Goal: Task Accomplishment & Management: Use online tool/utility

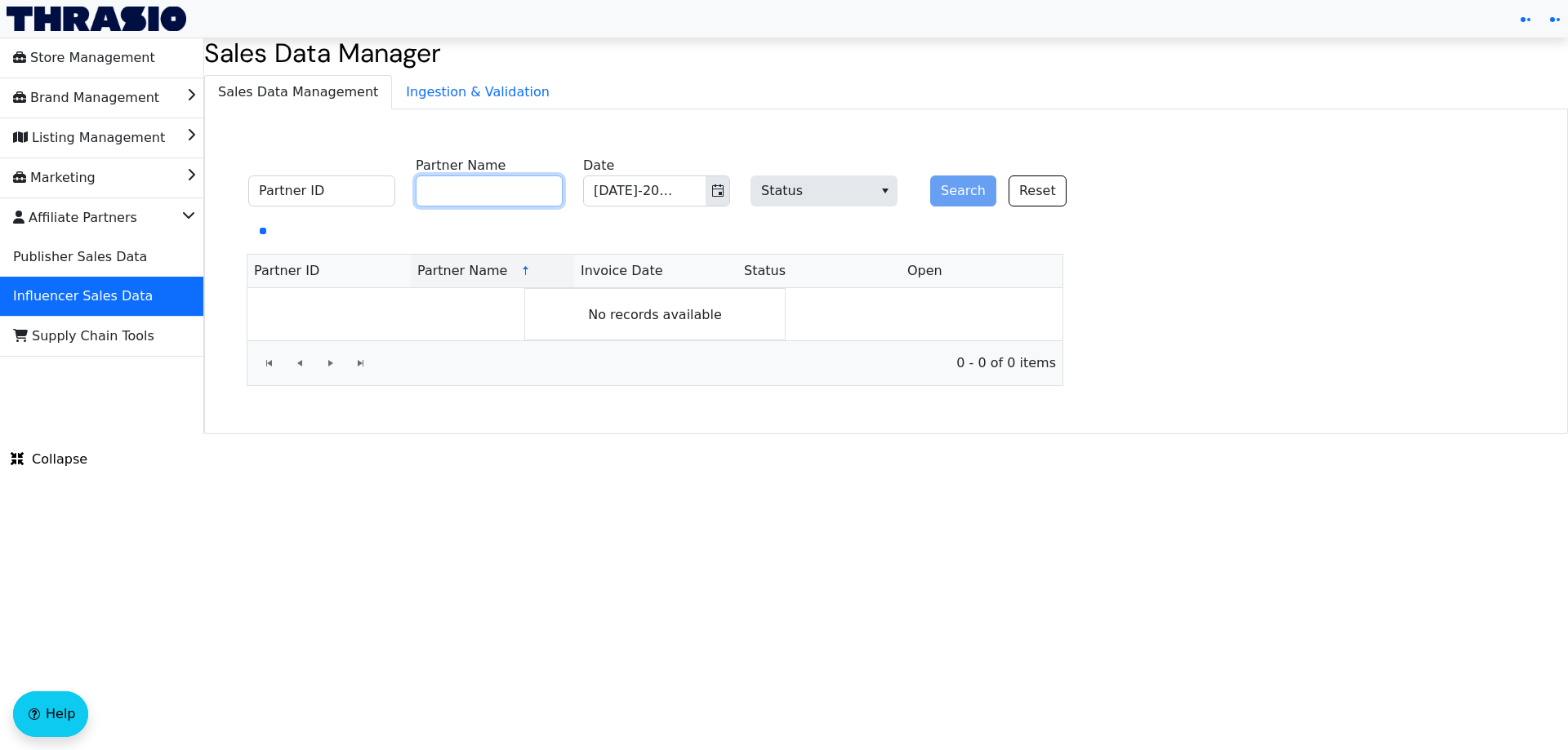
click at [525, 199] on input "Partner Name" at bounding box center [488, 191] width 147 height 31
paste input "[PERSON_NAME]"
type input "[PERSON_NAME]"
click at [949, 192] on button "Search" at bounding box center [963, 191] width 66 height 31
click at [709, 189] on button "Toggle calendar" at bounding box center [717, 191] width 23 height 29
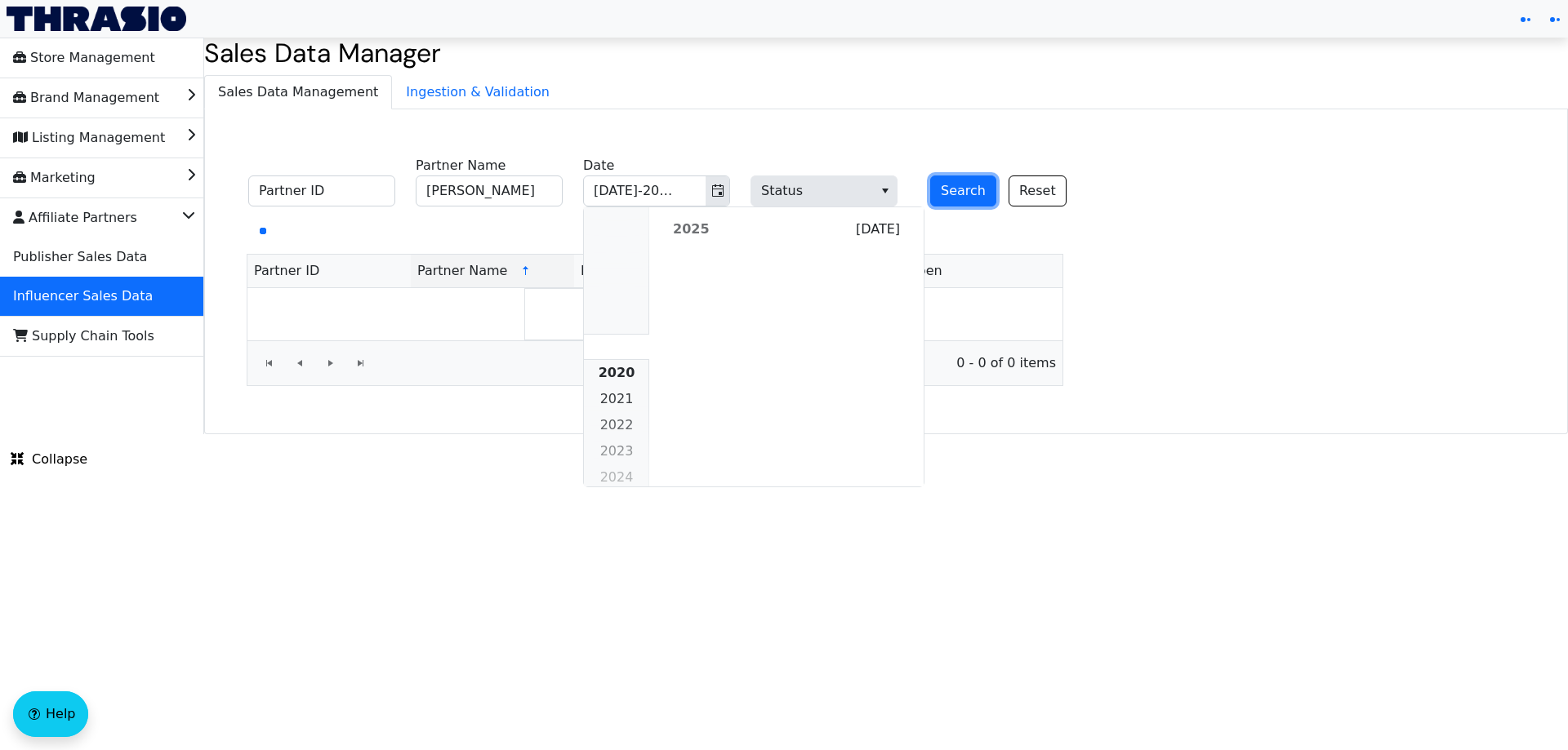
scroll to position [1489, 0]
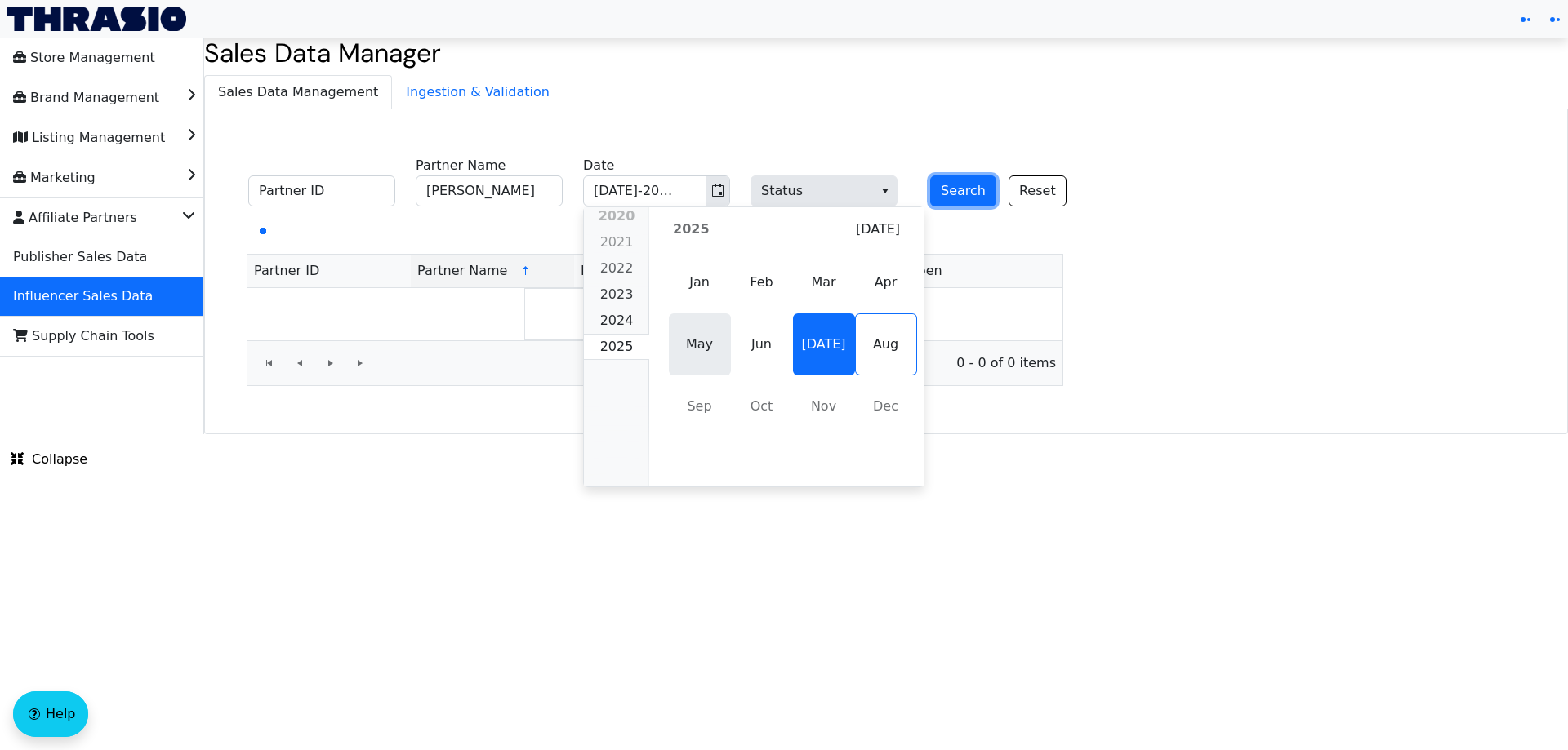
click at [683, 338] on span "May" at bounding box center [700, 344] width 62 height 62
type input "May-2025"
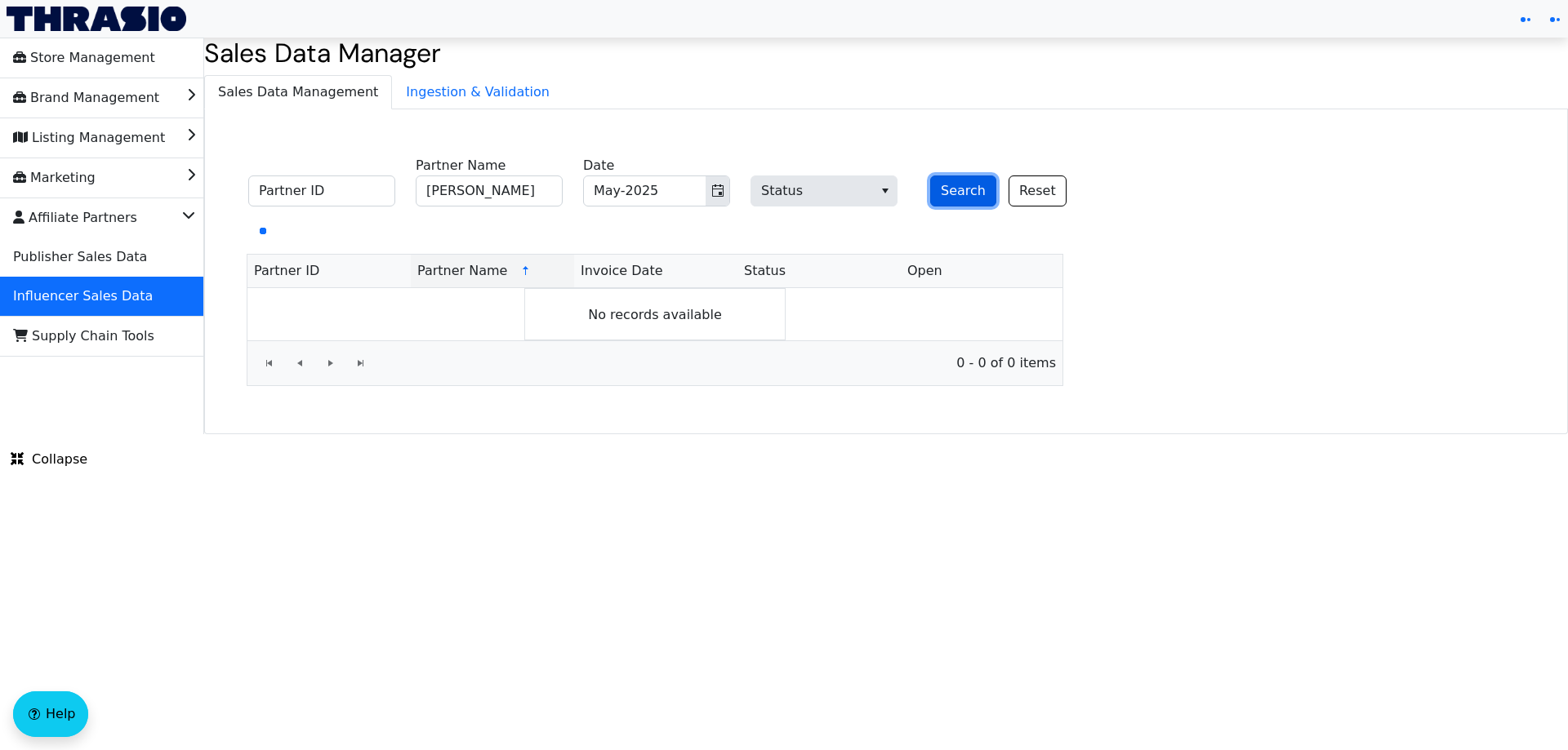
click at [945, 188] on button "Search" at bounding box center [963, 191] width 66 height 31
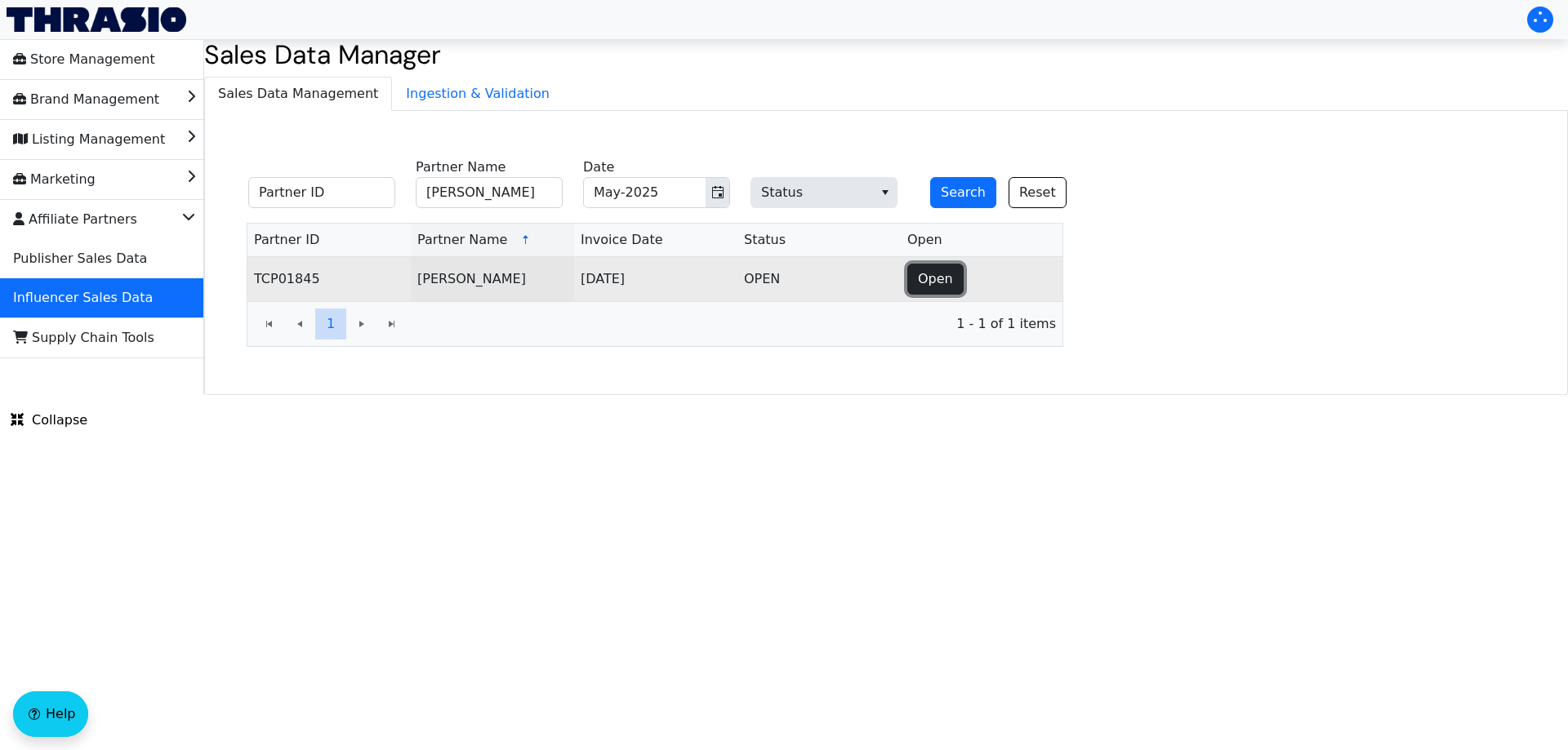
click at [923, 278] on span "Open" at bounding box center [935, 279] width 35 height 19
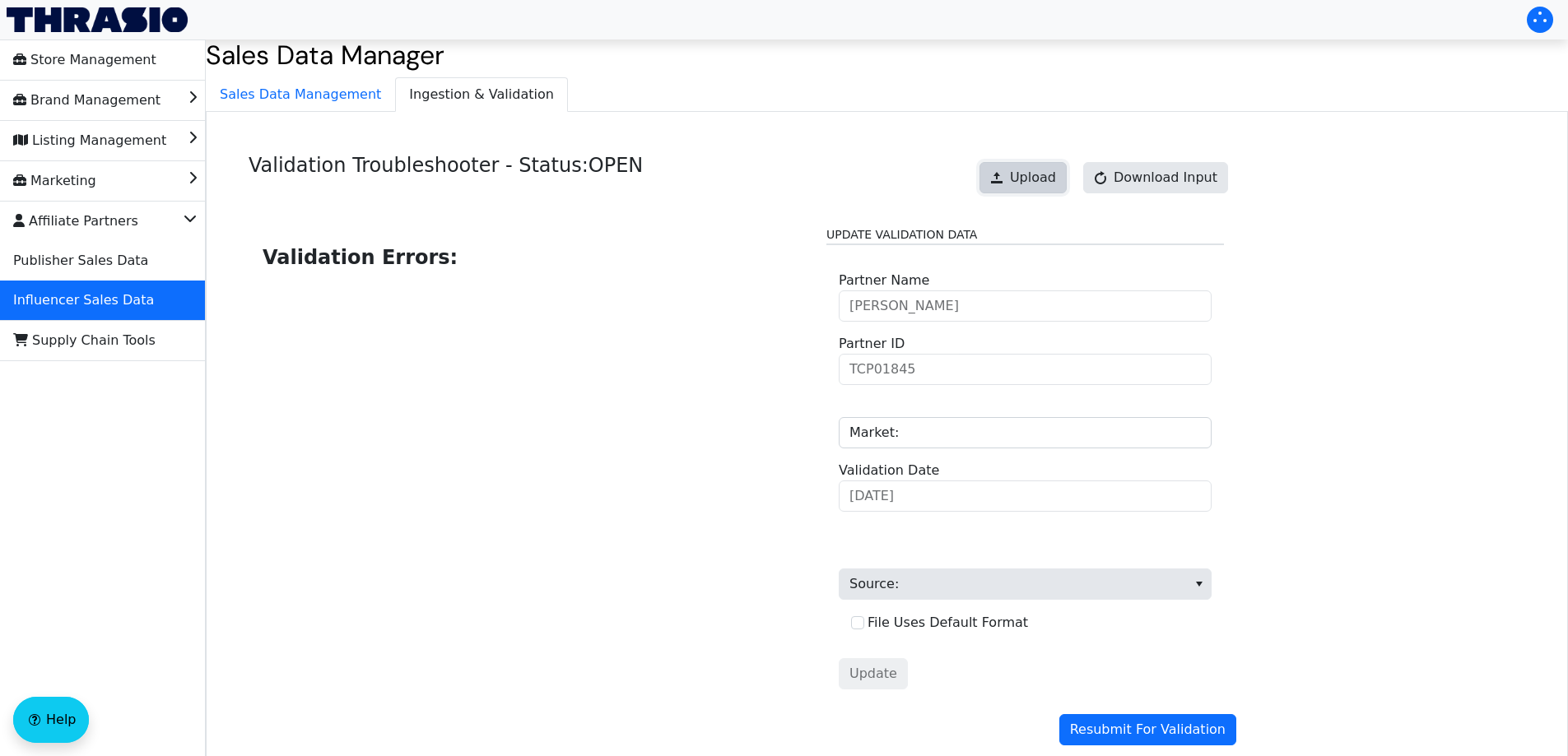
click at [1056, 175] on span "Upload" at bounding box center [1032, 178] width 46 height 20
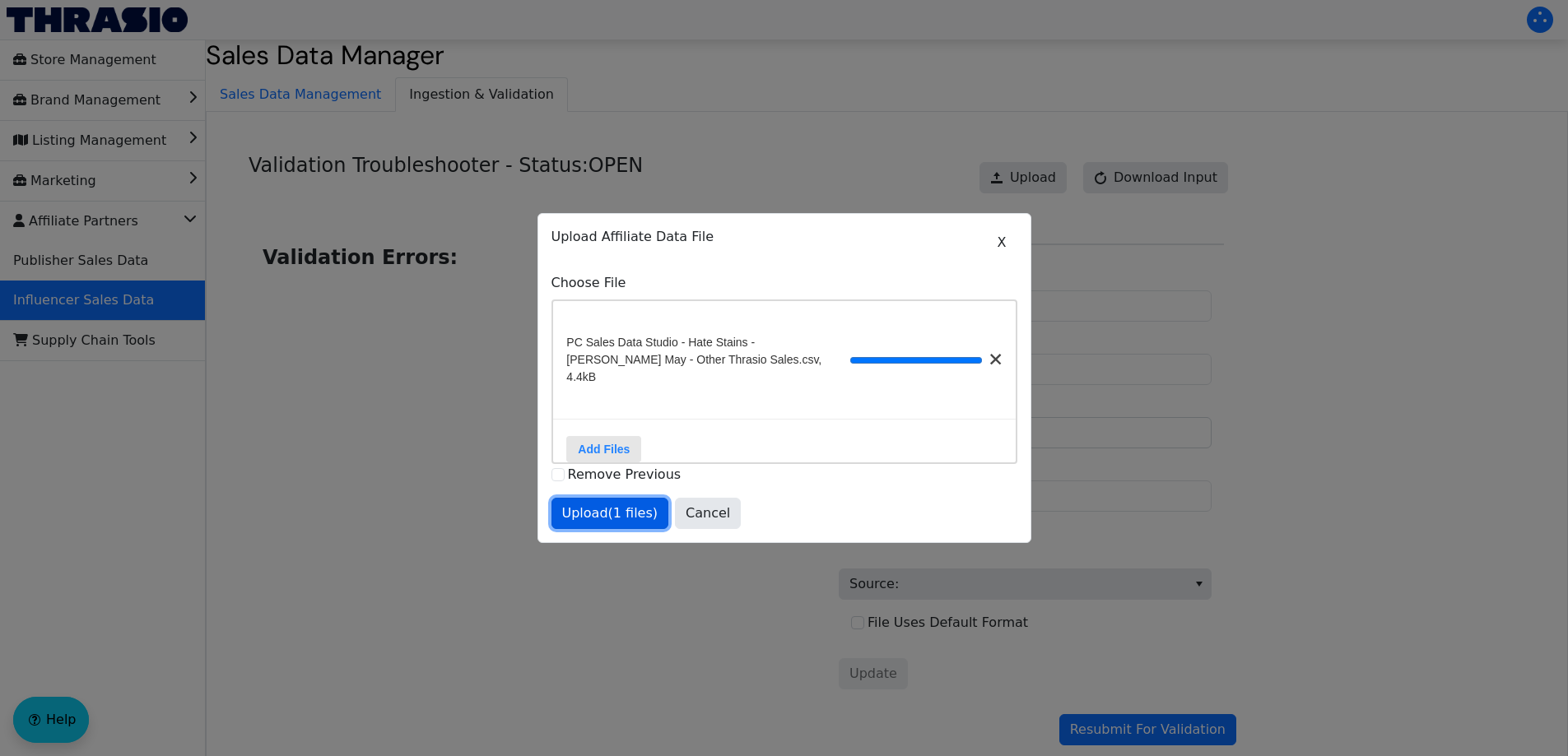
click at [639, 512] on span "Upload (1 files)" at bounding box center [610, 513] width 96 height 20
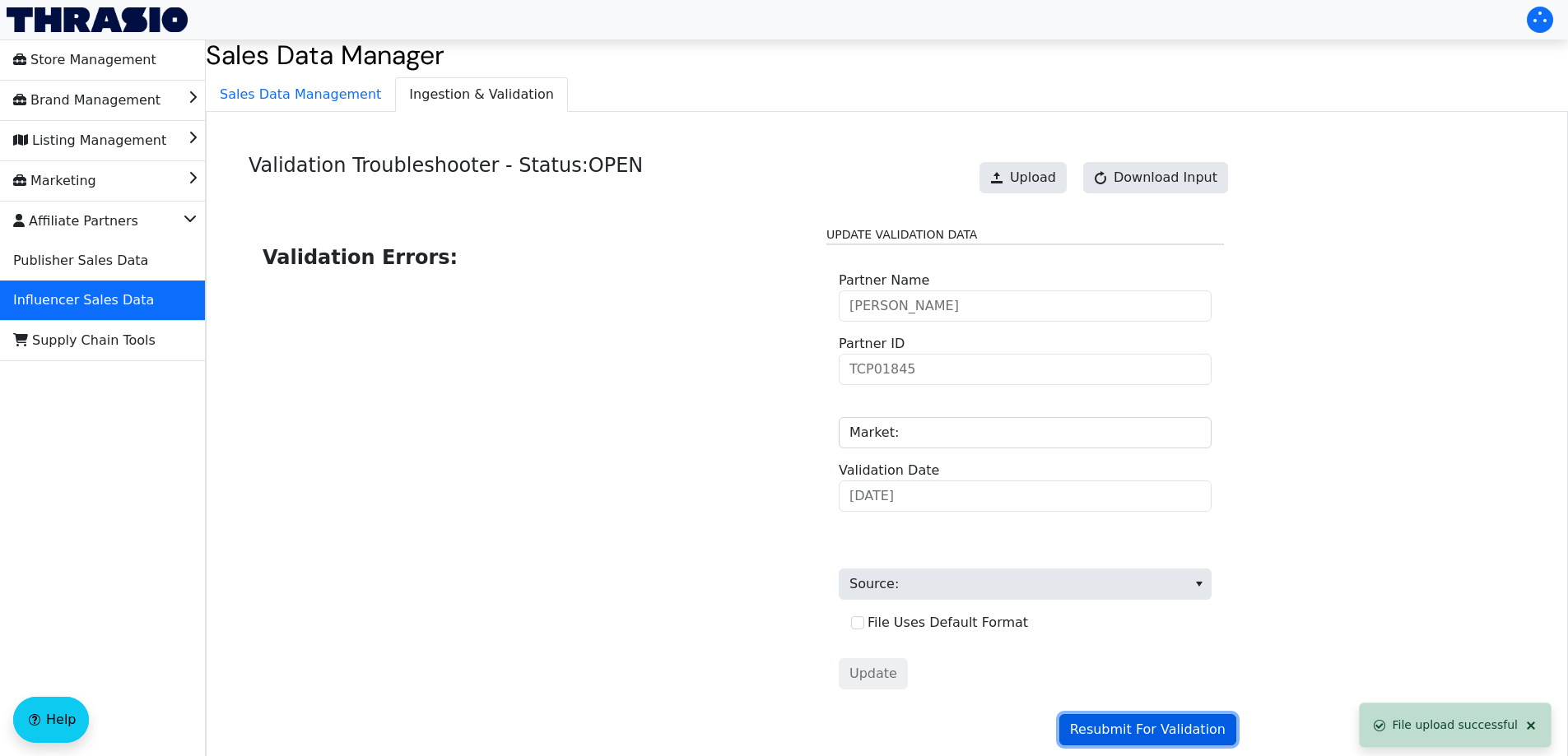
click at [1129, 734] on span "Resubmit For Validation" at bounding box center [1147, 730] width 156 height 20
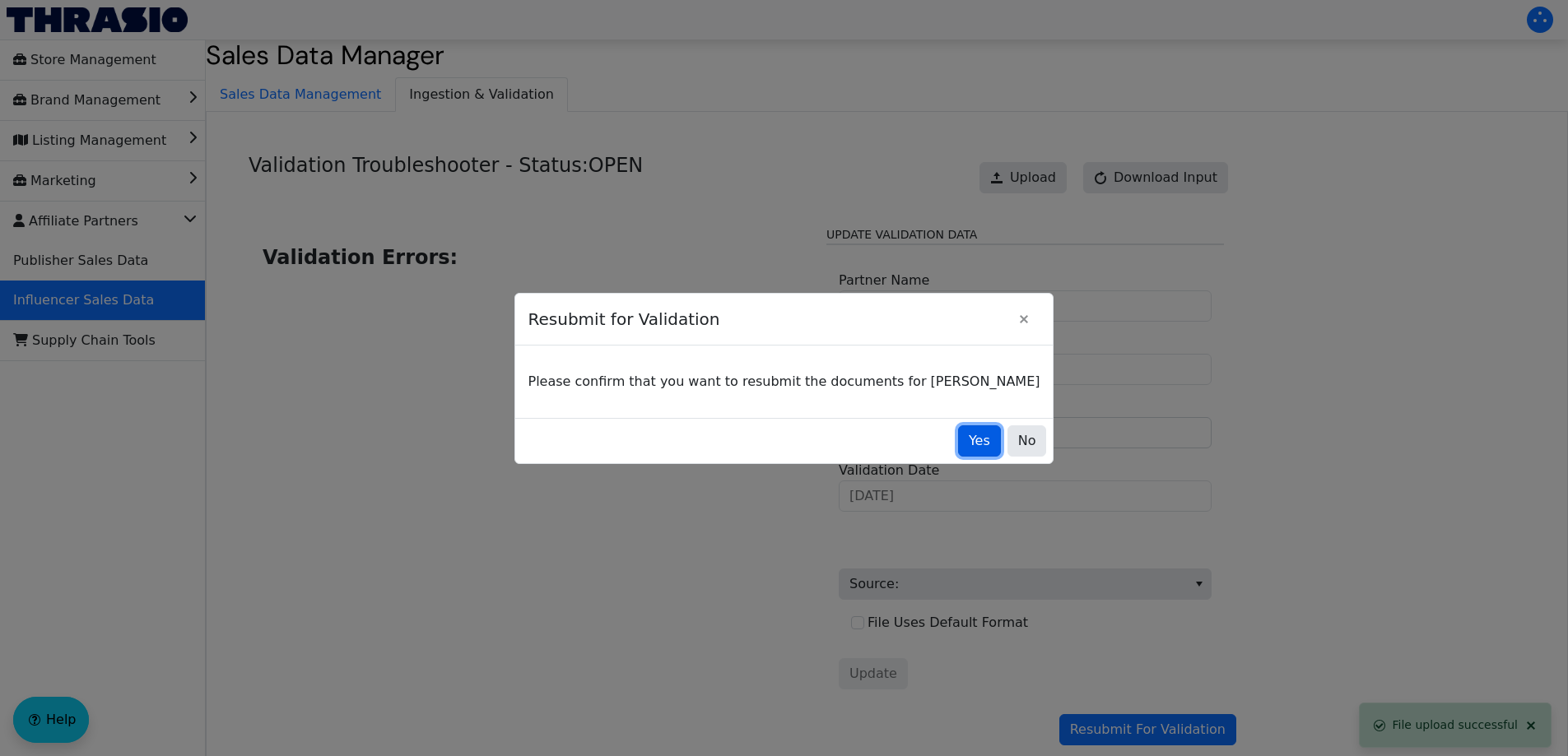
click at [968, 443] on span "Yes" at bounding box center [979, 441] width 22 height 20
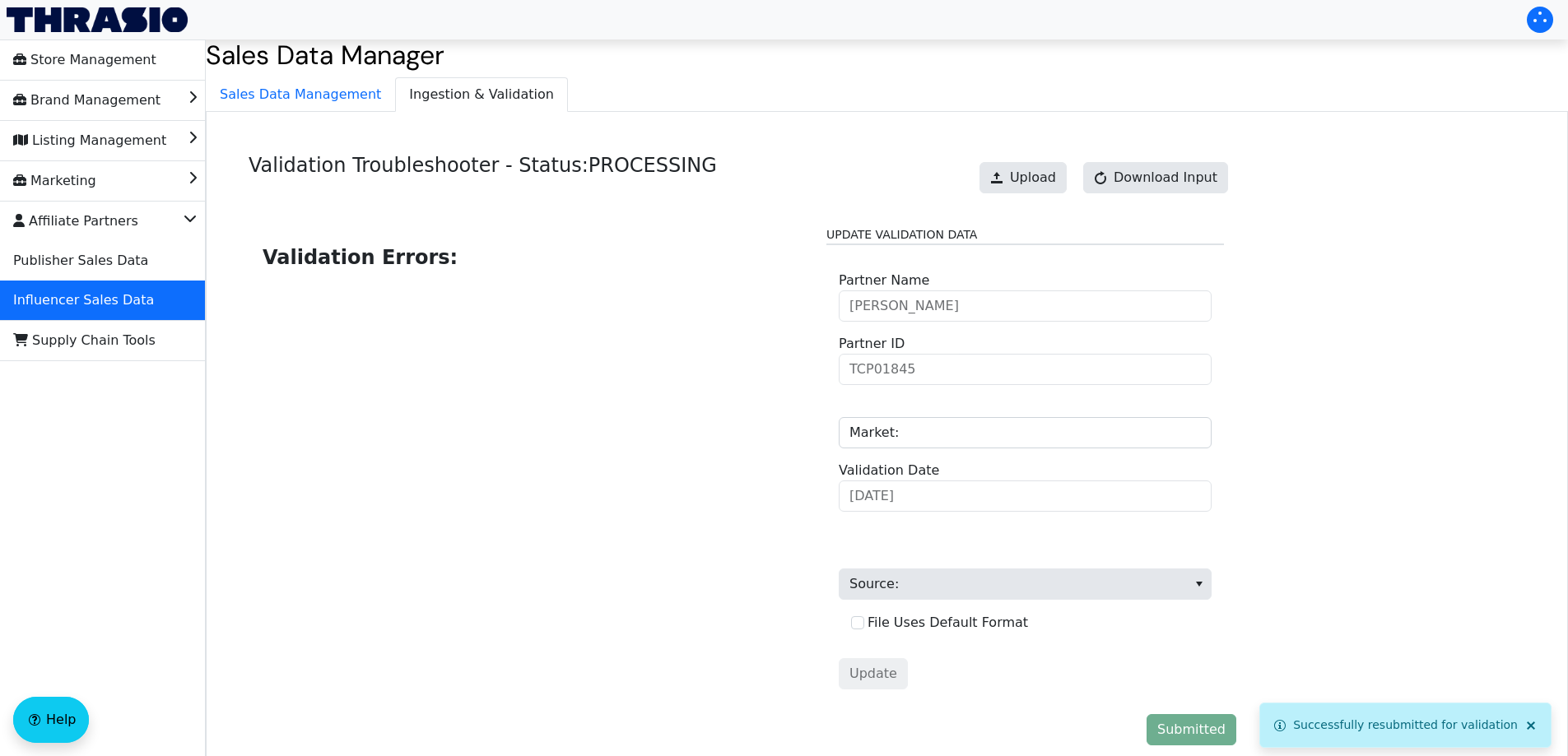
click at [301, 99] on span "Sales Data Management" at bounding box center [300, 95] width 188 height 33
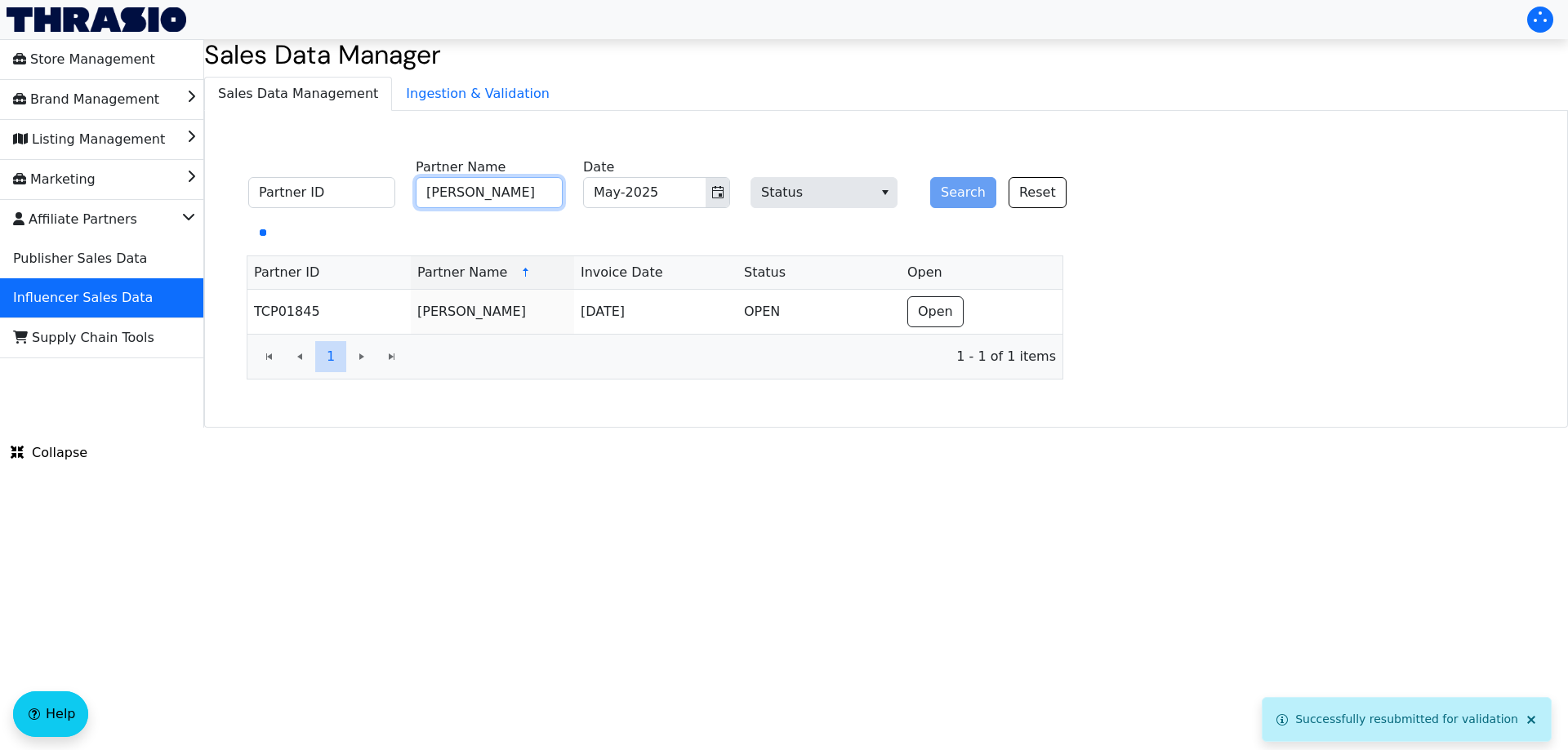
click at [486, 189] on input "[PERSON_NAME]" at bounding box center [488, 193] width 147 height 31
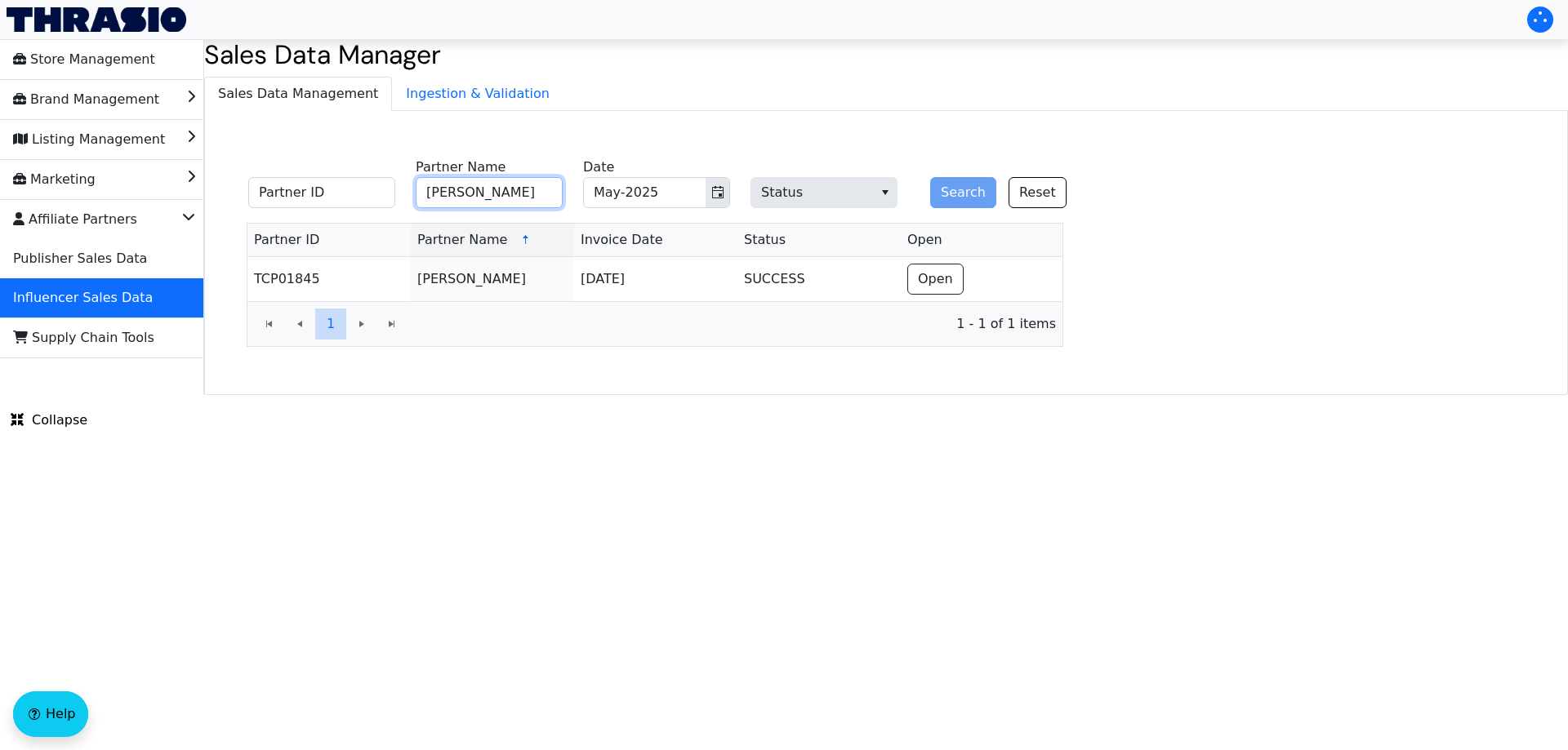
paste input "[PERSON_NAME]"
type input "[PERSON_NAME]"
click at [970, 197] on button "Search" at bounding box center [963, 193] width 66 height 31
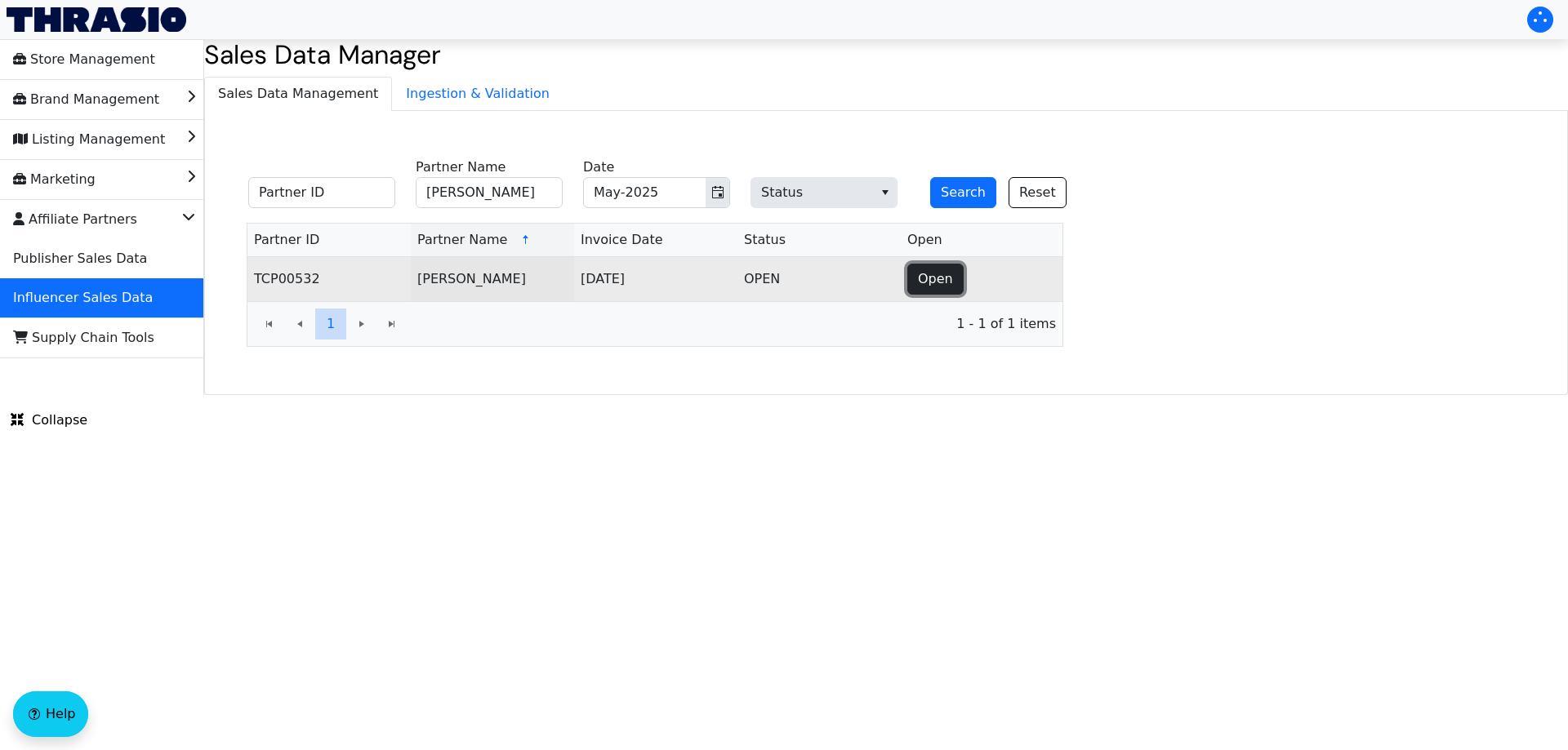
click at [939, 275] on span "Open" at bounding box center [935, 279] width 35 height 19
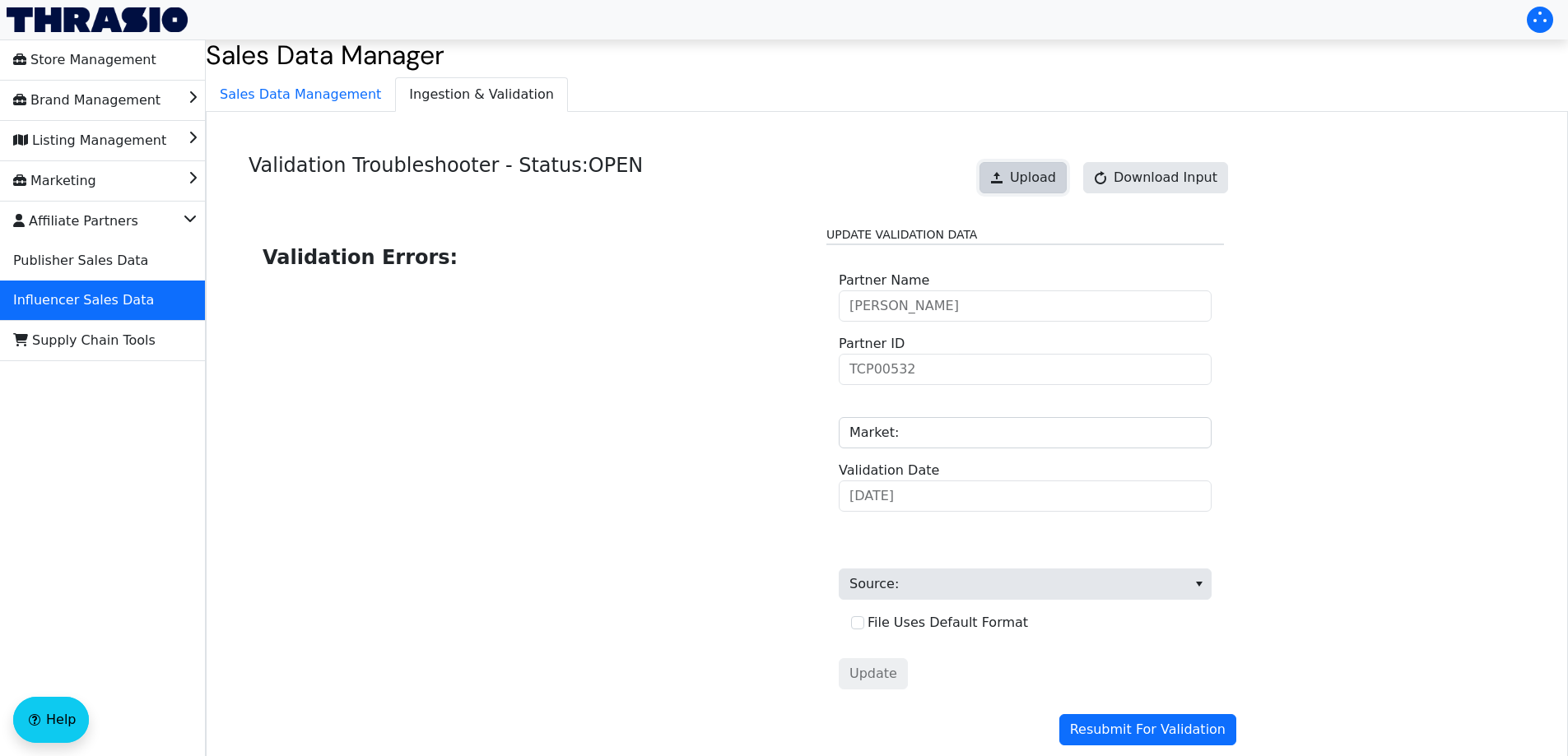
click at [1045, 179] on span "Upload" at bounding box center [1032, 178] width 46 height 20
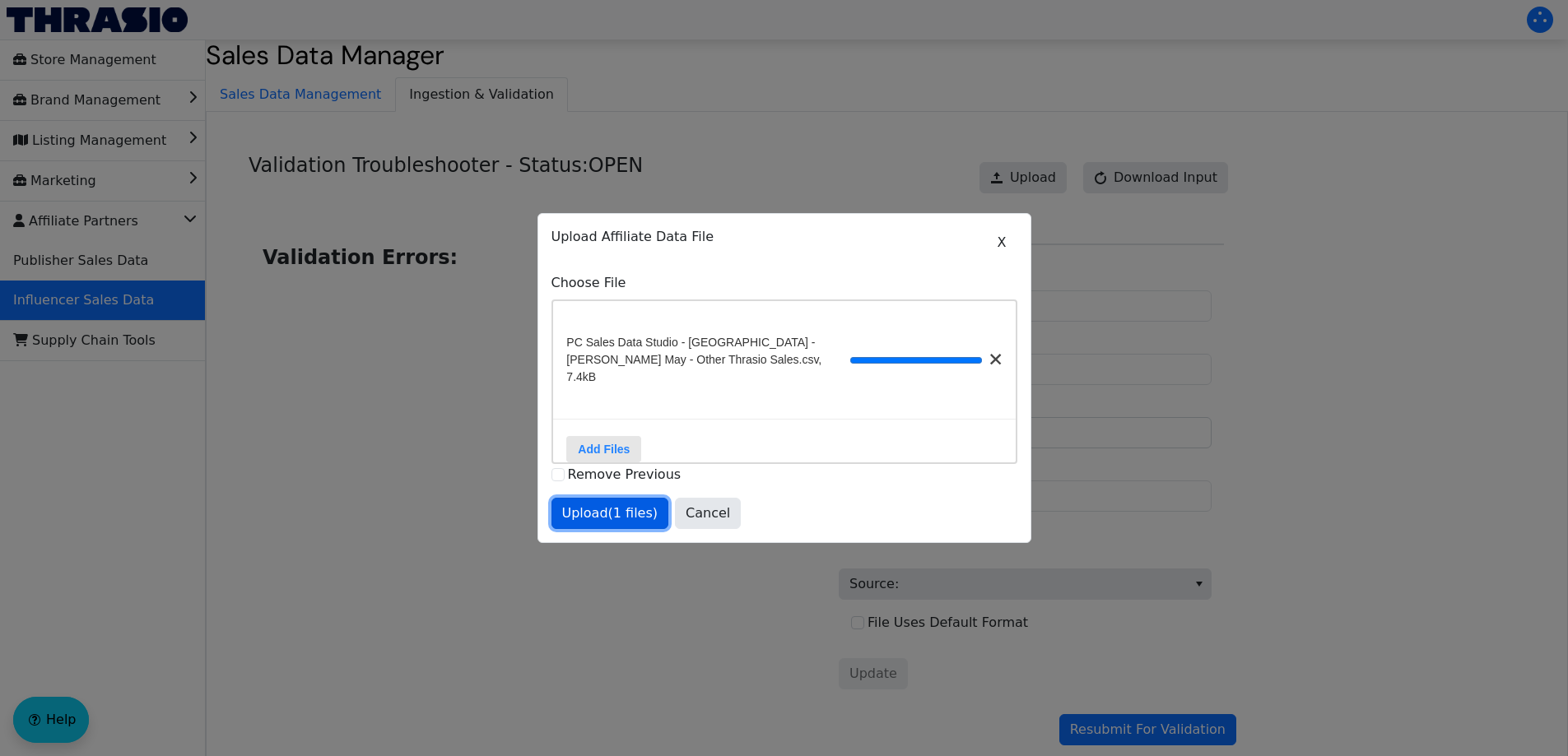
click at [629, 501] on button "Upload (1 files)" at bounding box center [610, 513] width 117 height 31
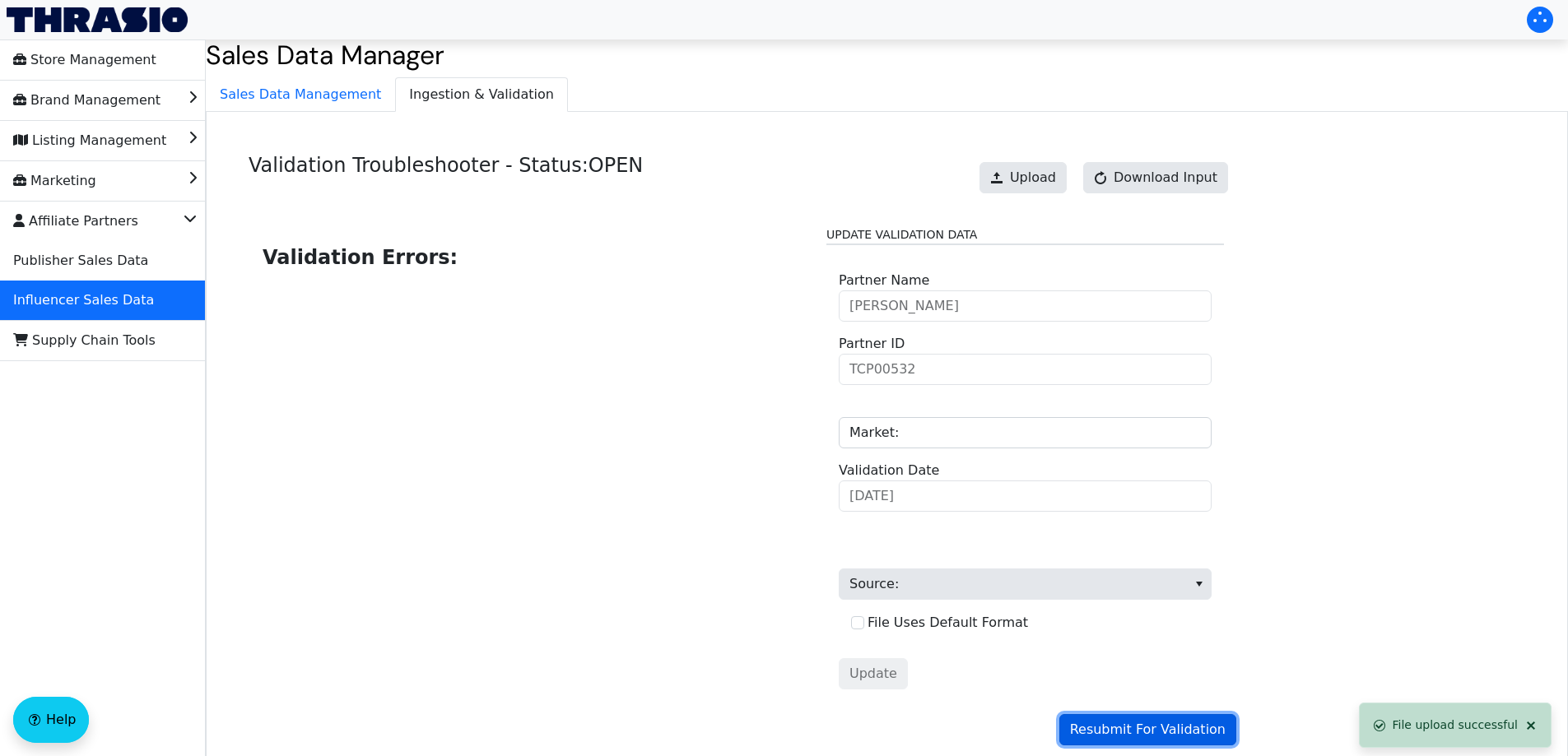
click at [1201, 720] on button "Resubmit For Validation" at bounding box center [1147, 730] width 177 height 31
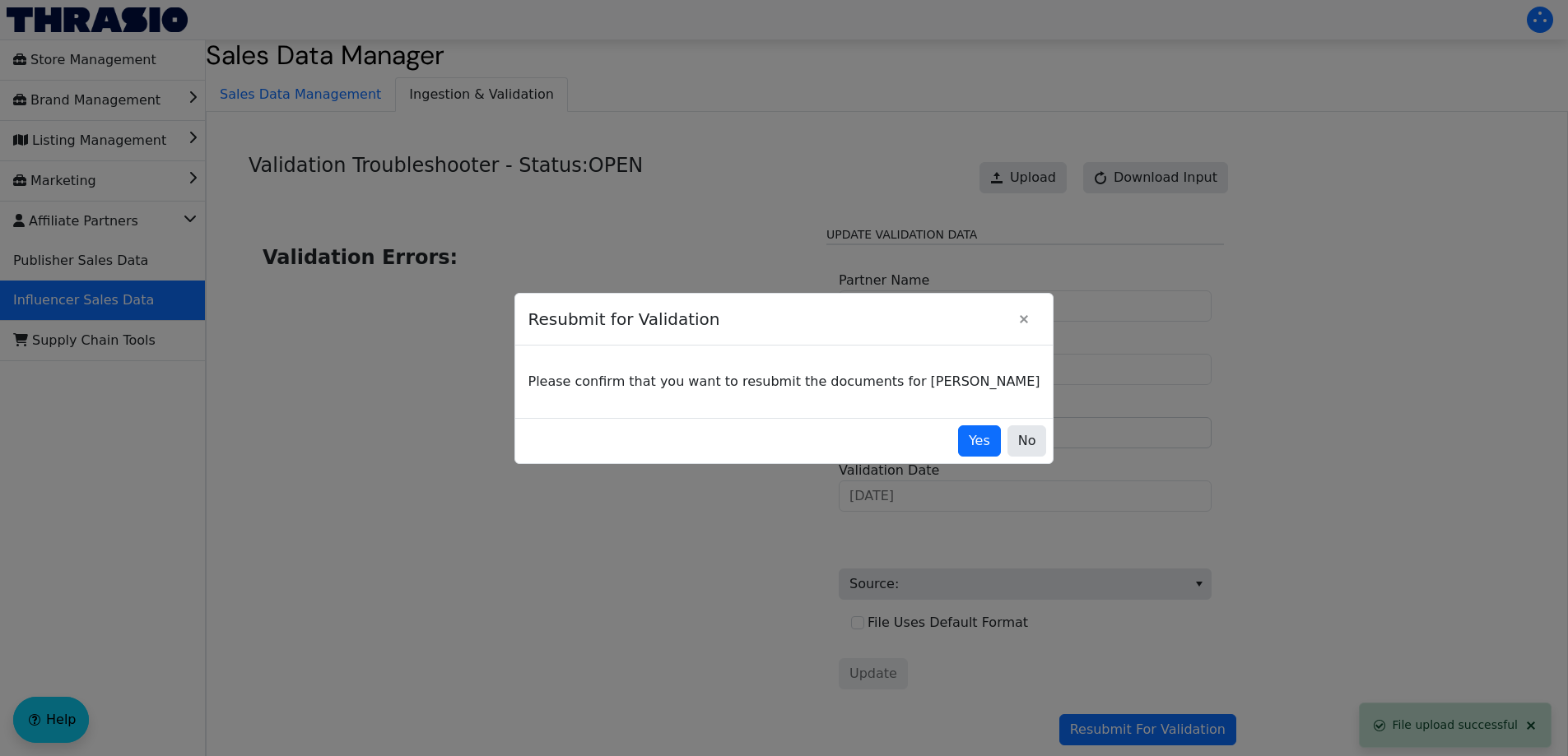
click at [951, 457] on div "Yes No" at bounding box center [784, 440] width 538 height 45
click at [968, 432] on span "Yes" at bounding box center [979, 441] width 22 height 20
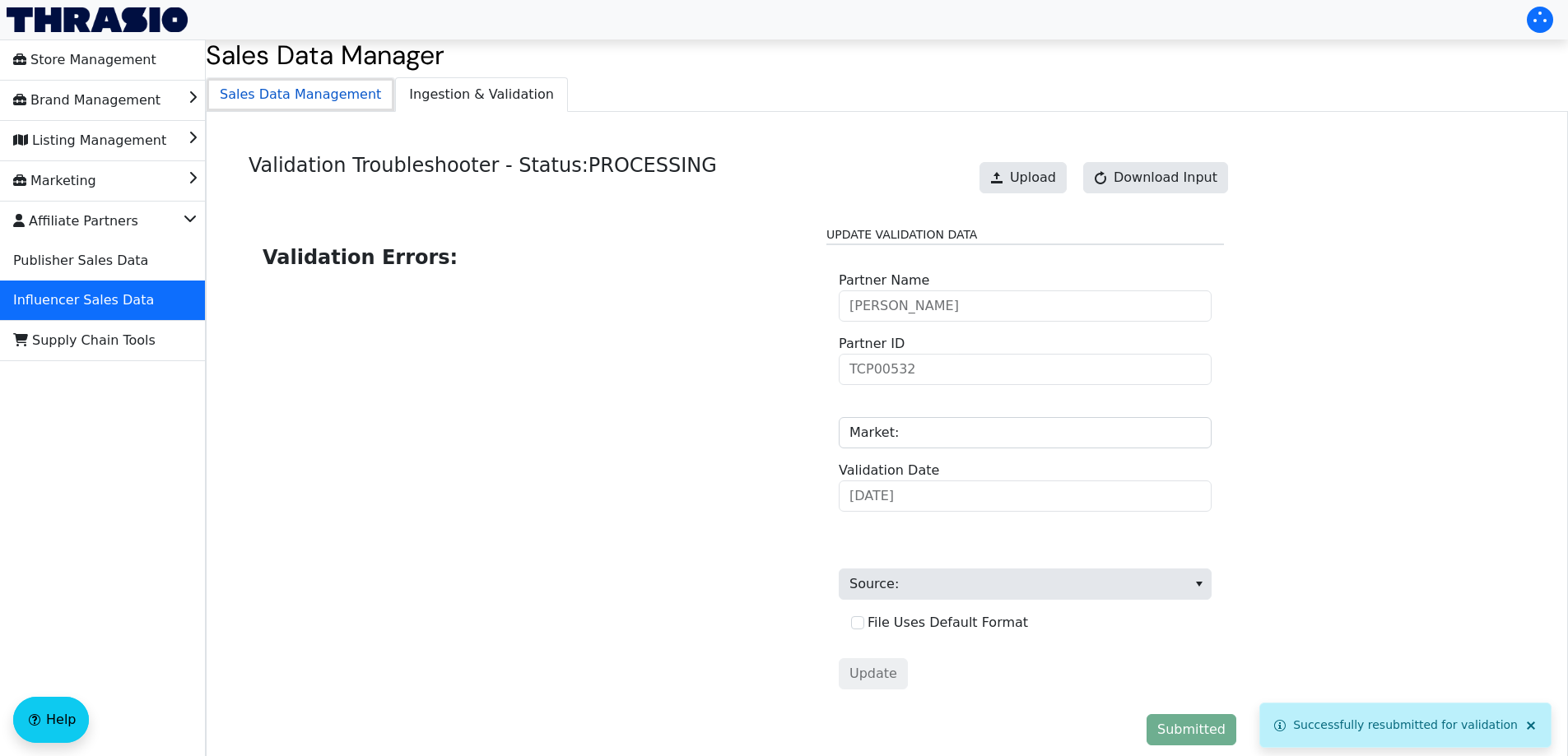
click at [313, 101] on span "Sales Data Management" at bounding box center [300, 95] width 188 height 33
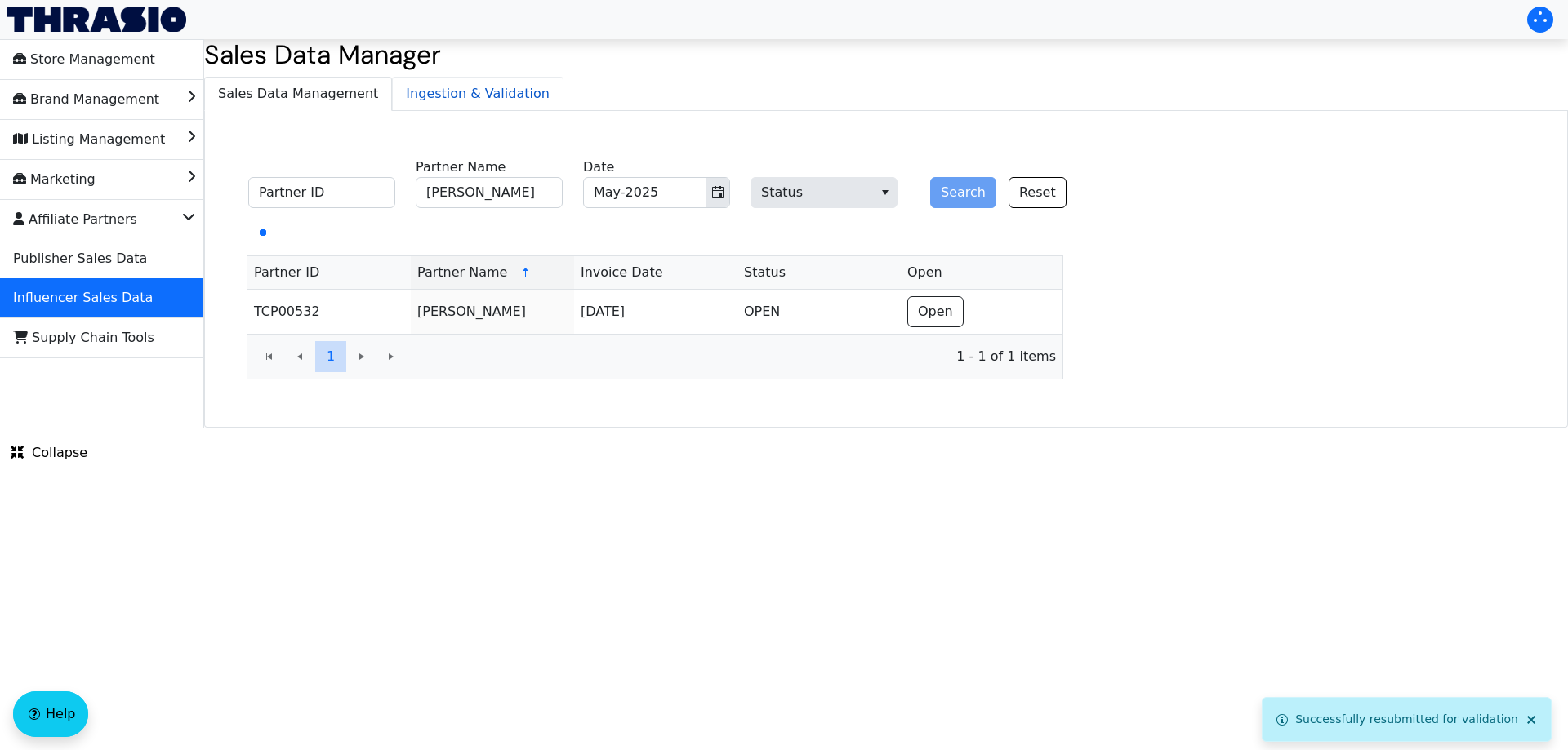
click at [461, 97] on span "Ingestion & Validation" at bounding box center [477, 94] width 170 height 33
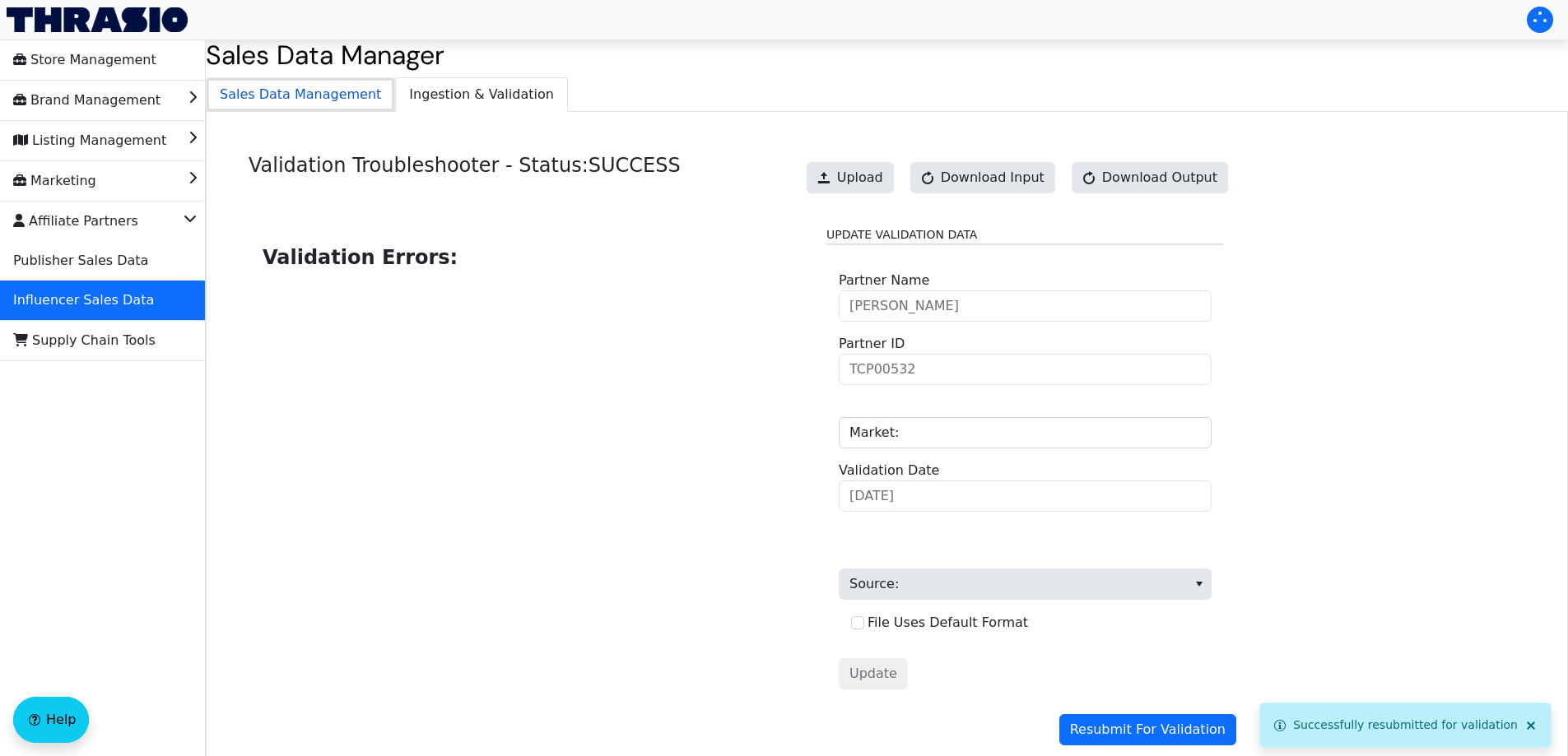
click at [326, 87] on span "Sales Data Management" at bounding box center [300, 95] width 188 height 33
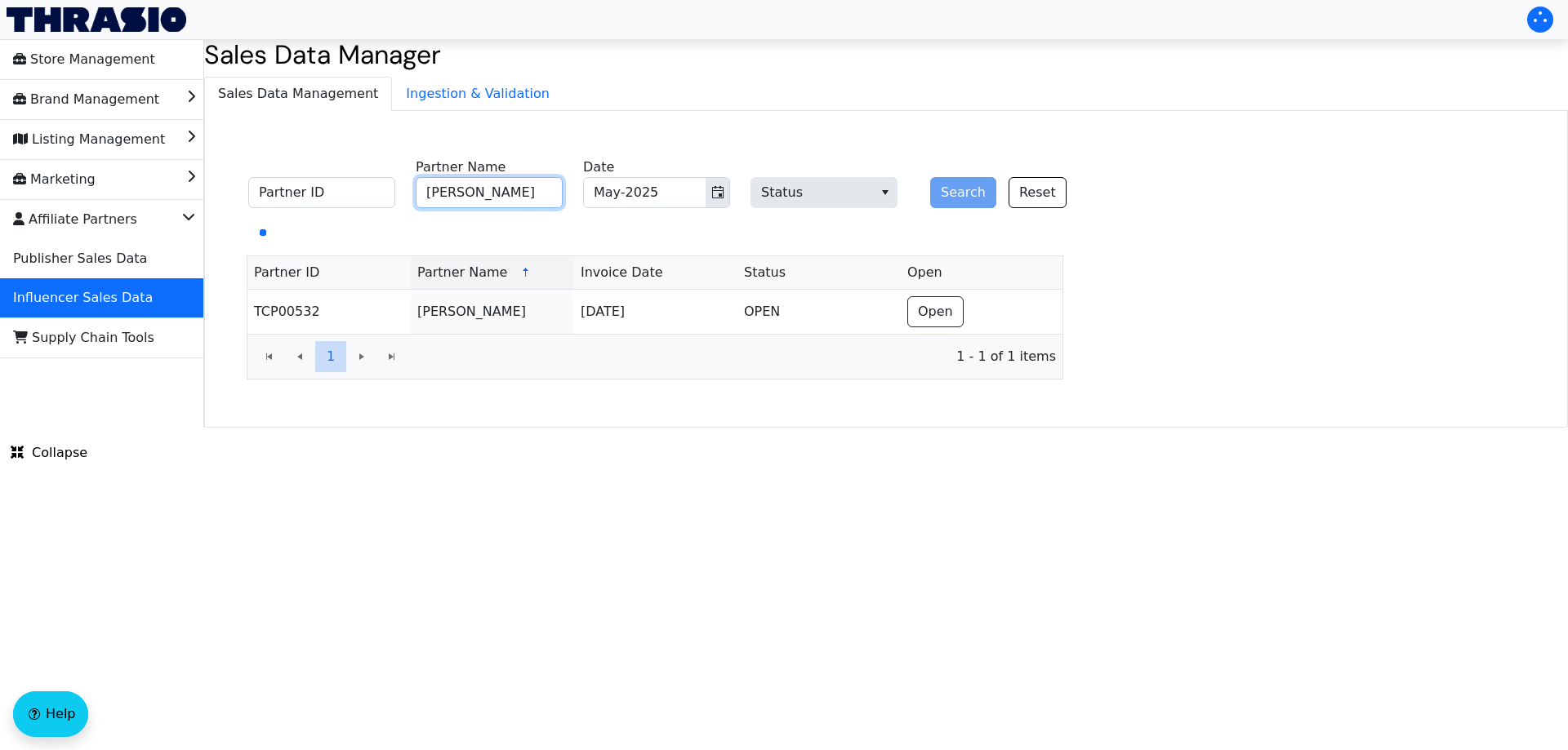
click at [512, 195] on input "[PERSON_NAME]" at bounding box center [488, 193] width 147 height 31
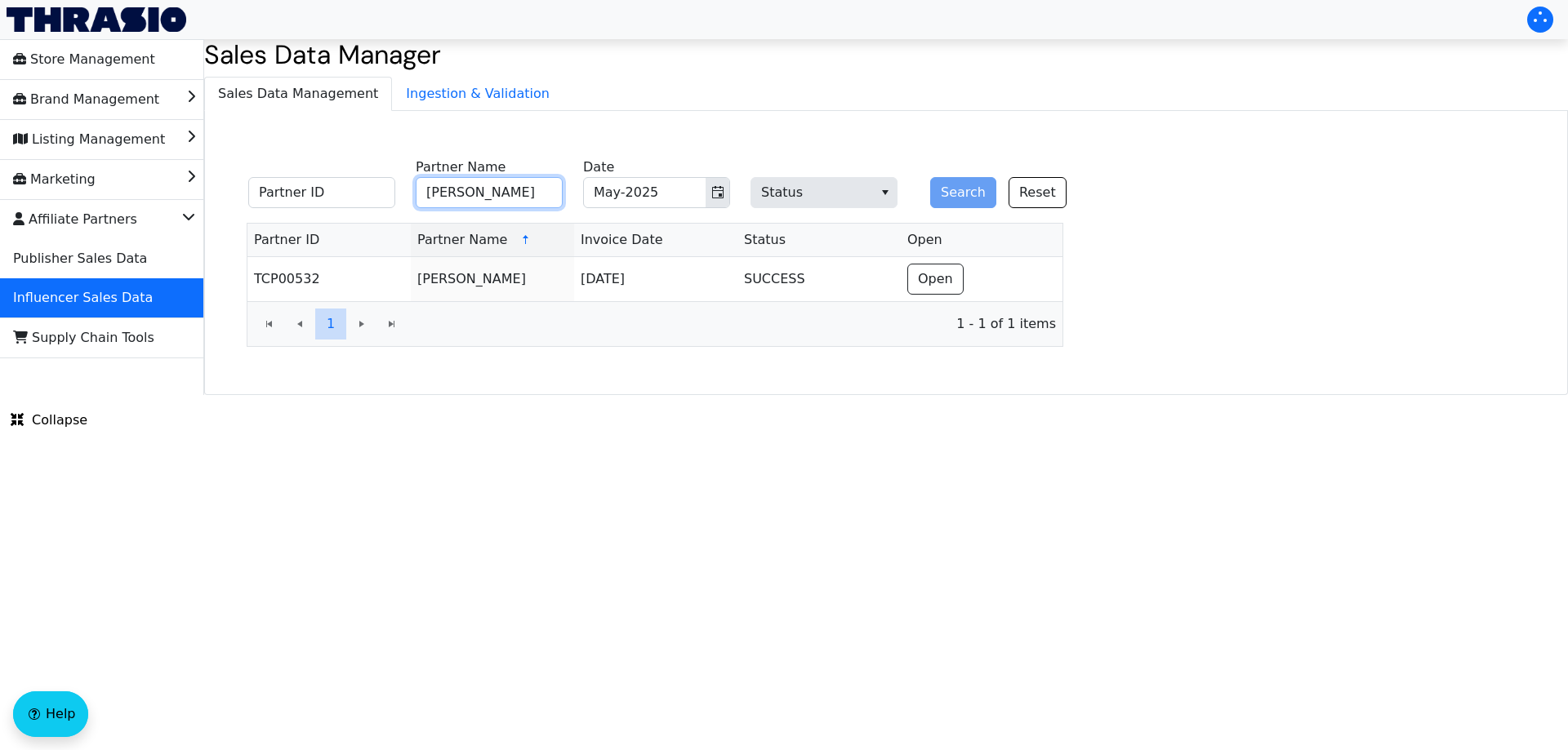
paste input "[PERSON_NAME]"
type input "[PERSON_NAME]"
click at [952, 193] on button "Search" at bounding box center [963, 193] width 66 height 31
